Goal: Use online tool/utility

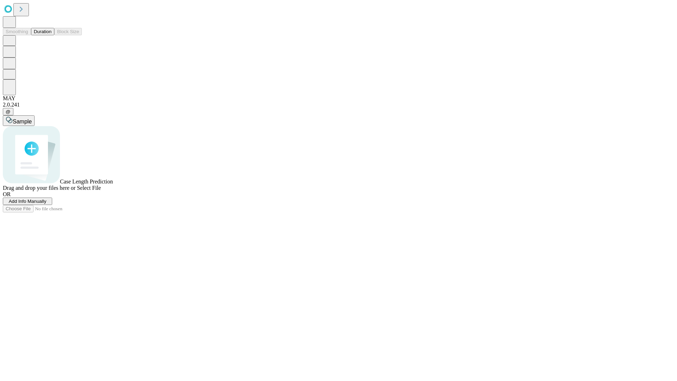
click at [51, 35] on button "Duration" at bounding box center [42, 31] width 23 height 7
click at [32, 118] on span "Sample" at bounding box center [22, 121] width 19 height 6
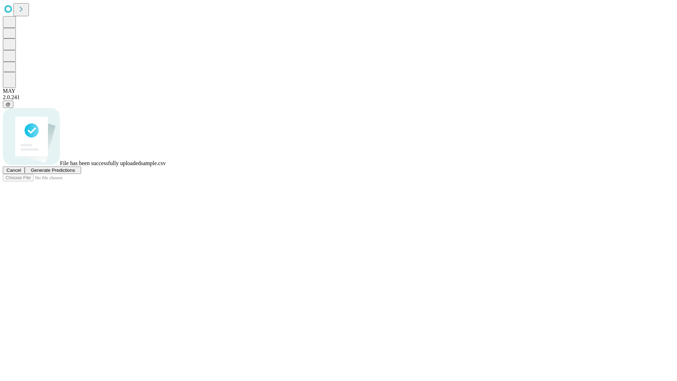
click at [75, 173] on span "Generate Predictions" at bounding box center [53, 169] width 44 height 5
